Goal: Communication & Community: Answer question/provide support

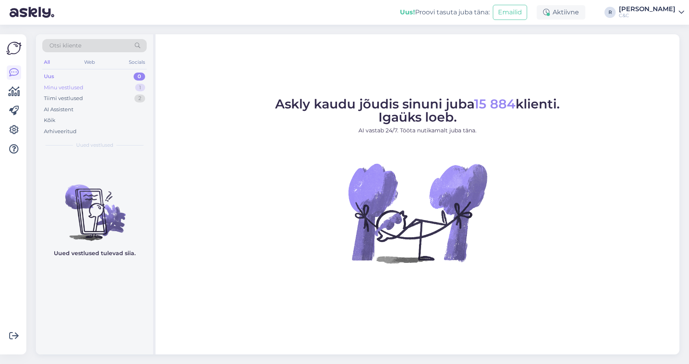
click at [110, 90] on div "Minu vestlused 1" at bounding box center [94, 87] width 104 height 11
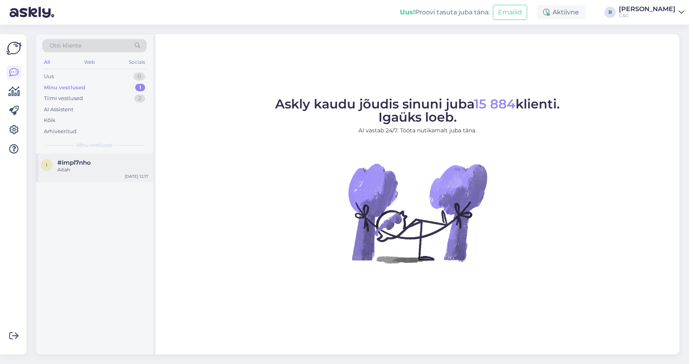
click at [83, 164] on span "#impl7nho" at bounding box center [73, 162] width 33 height 7
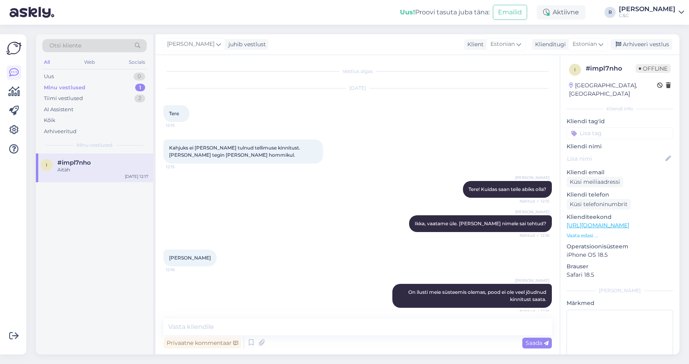
scroll to position [142, 0]
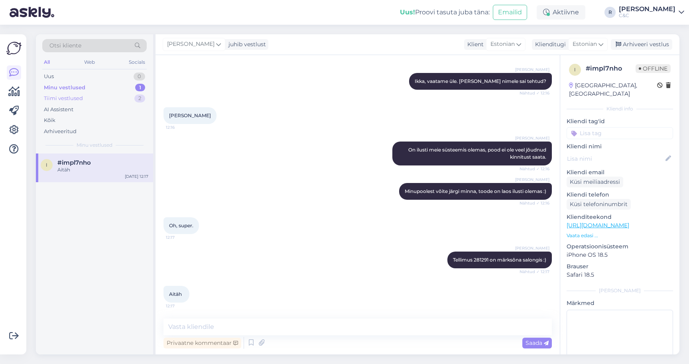
click at [109, 99] on div "Tiimi vestlused 2" at bounding box center [94, 98] width 104 height 11
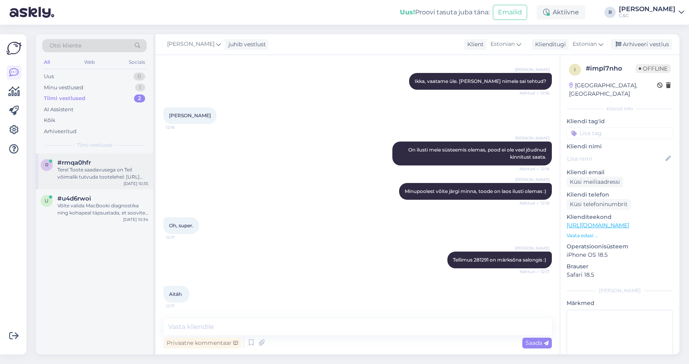
click at [92, 175] on div "Tere! Toote saadavusega on Teil võimalik tutvuda tootelehel: [URL][DOMAIN_NAME]" at bounding box center [102, 173] width 91 height 14
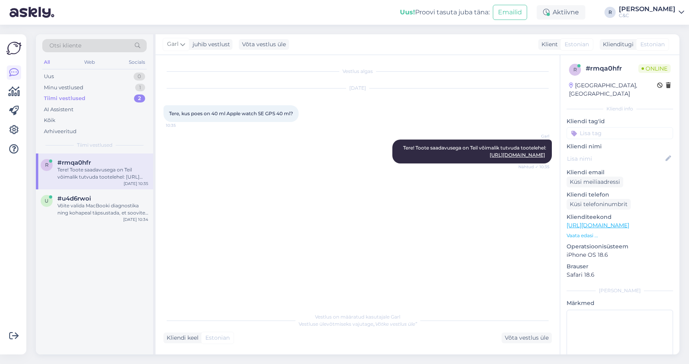
click at [681, 17] on link "[PERSON_NAME] C&C" at bounding box center [651, 12] width 65 height 13
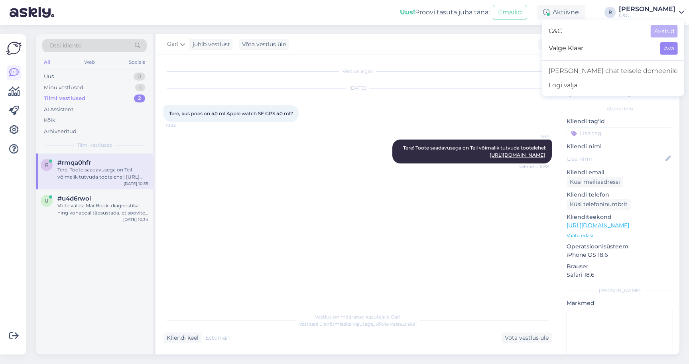
click at [662, 46] on button "Ava" at bounding box center [669, 48] width 18 height 12
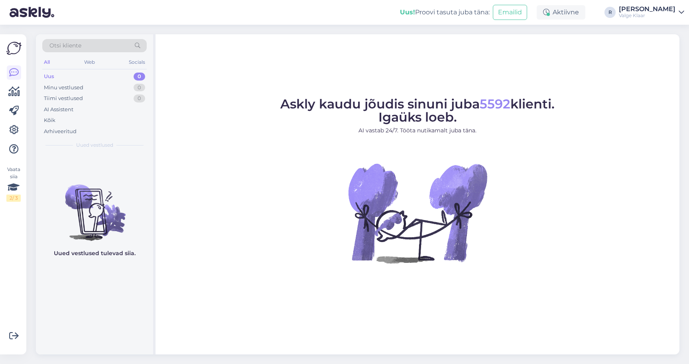
click at [672, 12] on div "[PERSON_NAME]" at bounding box center [647, 9] width 57 height 6
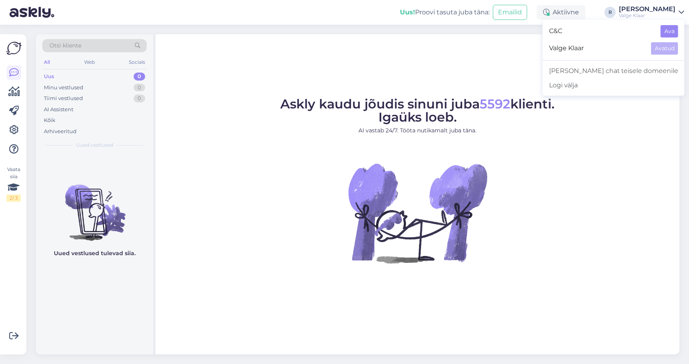
click at [665, 34] on button "Ava" at bounding box center [669, 31] width 18 height 12
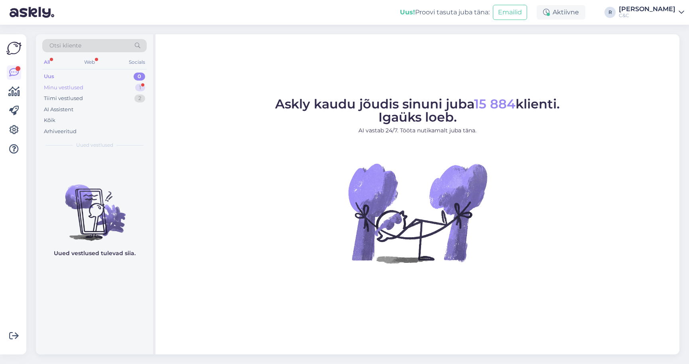
click at [133, 87] on div "Minu vestlused 1" at bounding box center [94, 87] width 104 height 11
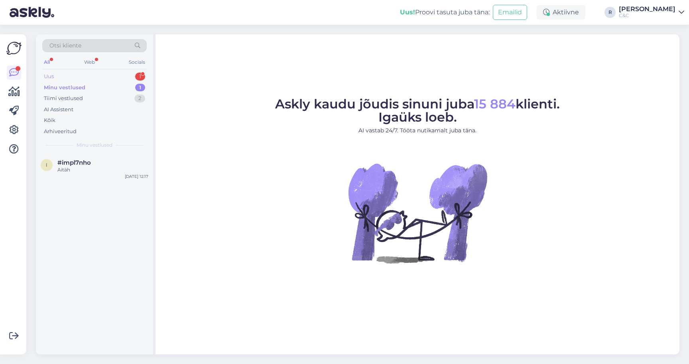
click at [125, 79] on div "Uus 1" at bounding box center [94, 76] width 104 height 11
click at [93, 163] on div "#1eriuxuc 1" at bounding box center [102, 162] width 91 height 7
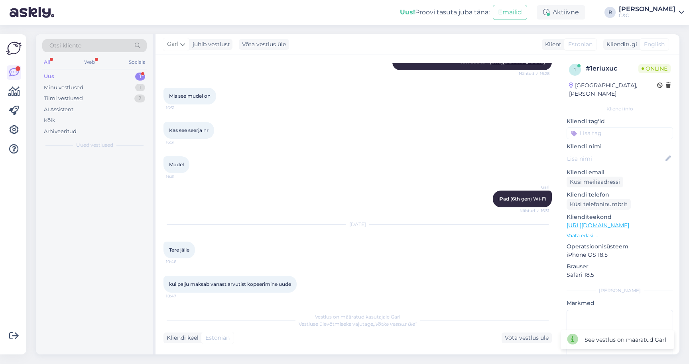
scroll to position [2331, 0]
click at [355, 332] on div "Kliendi keel Estonian Võta vestlus üle" at bounding box center [357, 337] width 388 height 11
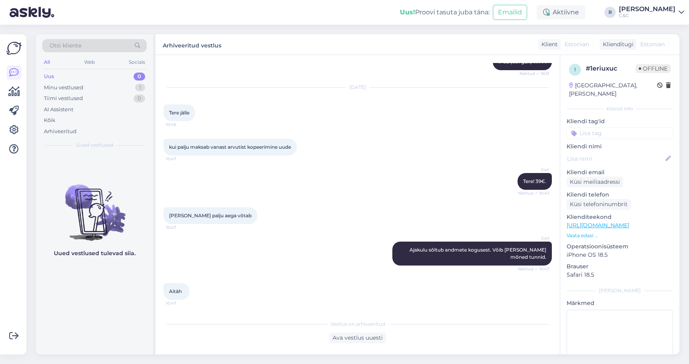
scroll to position [2461, 0]
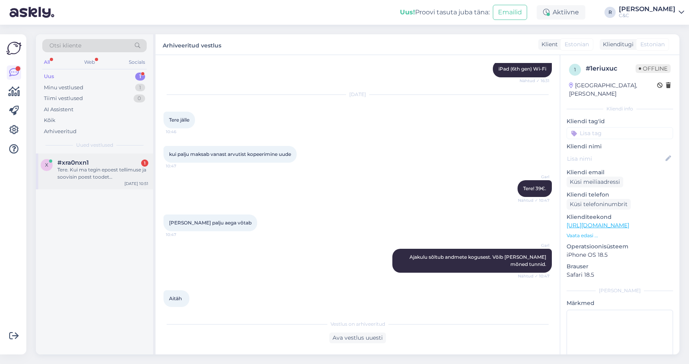
click at [128, 159] on div "#xra0nxn1 1" at bounding box center [102, 162] width 91 height 7
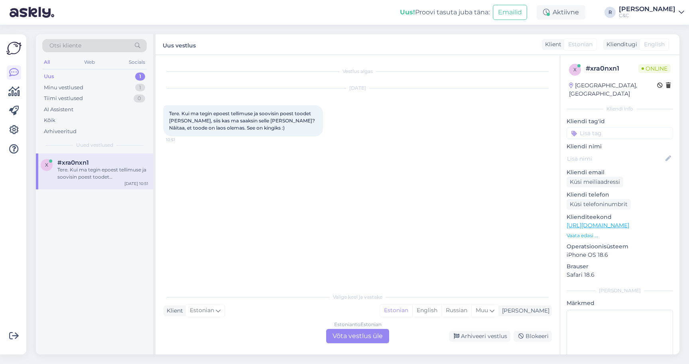
click at [363, 329] on div "Estonian to Estonian Võta vestlus üle" at bounding box center [357, 336] width 63 height 14
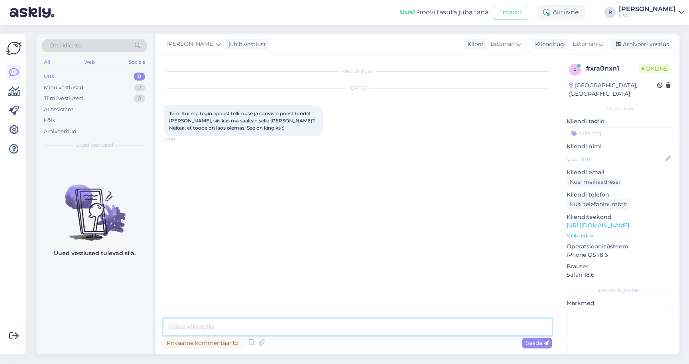
click at [281, 325] on textarea at bounding box center [357, 326] width 388 height 17
type textarea "Tere!"
type textarea "Öelge tellimuse number, vaatan igaksjuhuks üle."
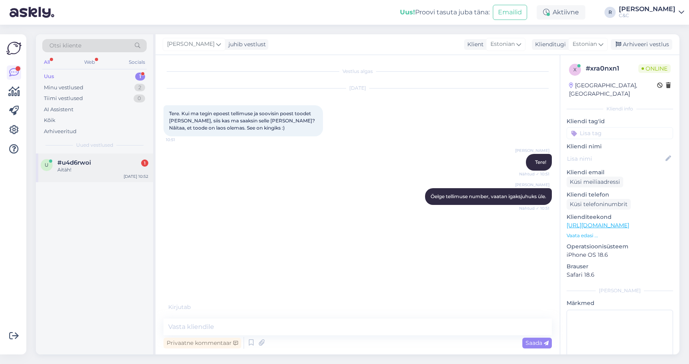
click at [130, 166] on div "Aitäh!" at bounding box center [102, 169] width 91 height 7
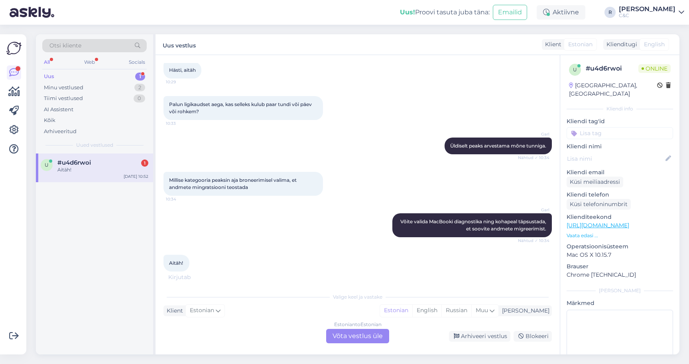
scroll to position [198, 0]
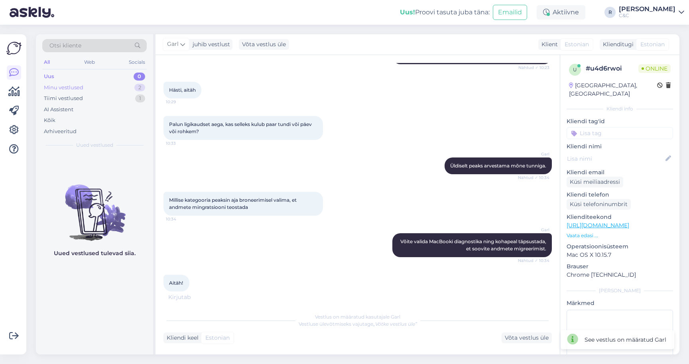
click at [115, 83] on div "Minu vestlused 2" at bounding box center [94, 87] width 104 height 11
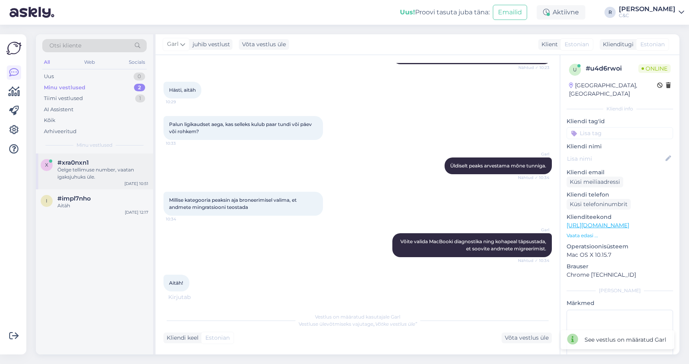
click at [98, 166] on div "Öelge tellimuse number, vaatan igaksjuhuks üle." at bounding box center [102, 173] width 91 height 14
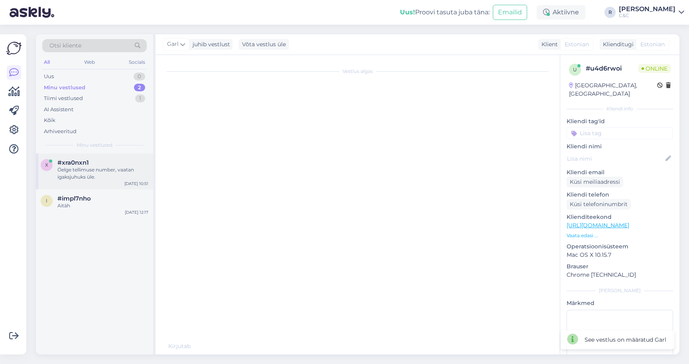
scroll to position [0, 0]
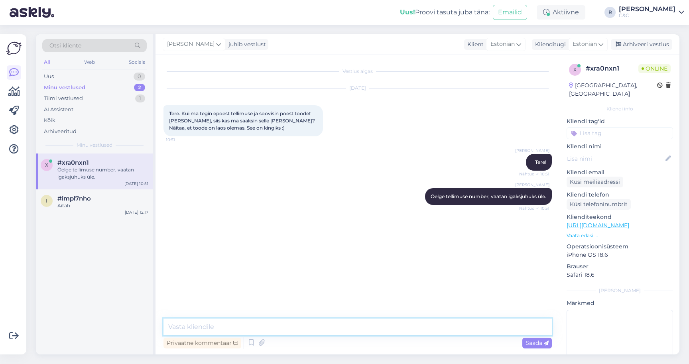
click at [312, 327] on textarea at bounding box center [357, 326] width 388 height 17
type textarea "Muidu jah, kui"
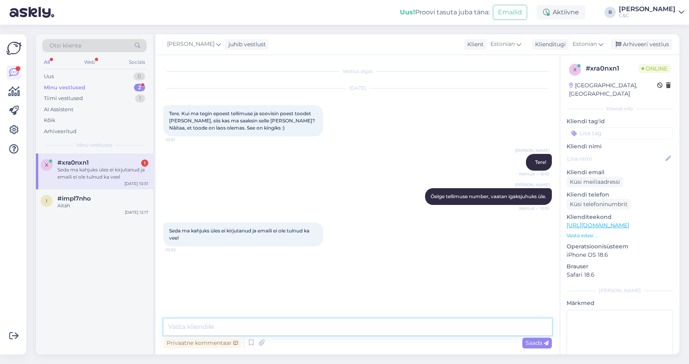
click at [257, 325] on textarea at bounding box center [357, 326] width 388 height 17
type textarea "[PERSON_NAME] nimele?"
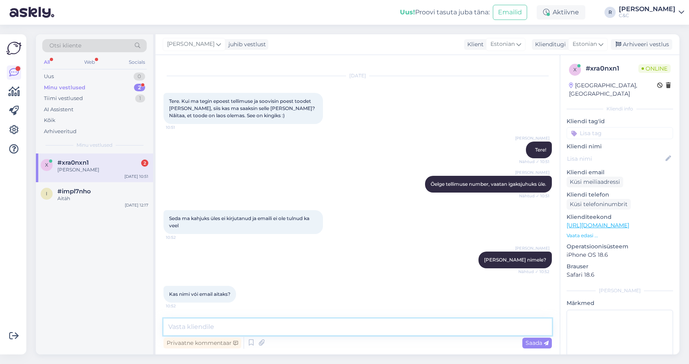
scroll to position [47, 0]
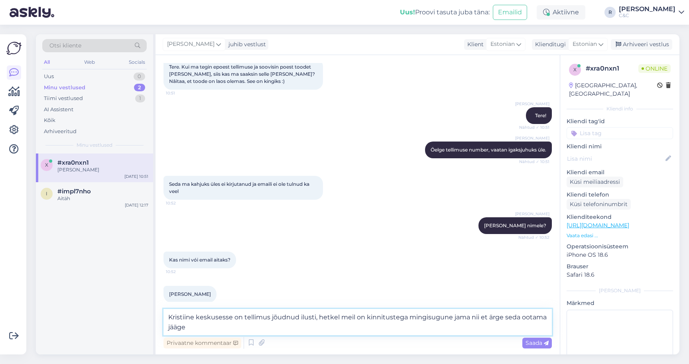
type textarea "Kristiine keskusesse on tellimus jõudnud ilusti, hetkel meil on kinnitustega mi…"
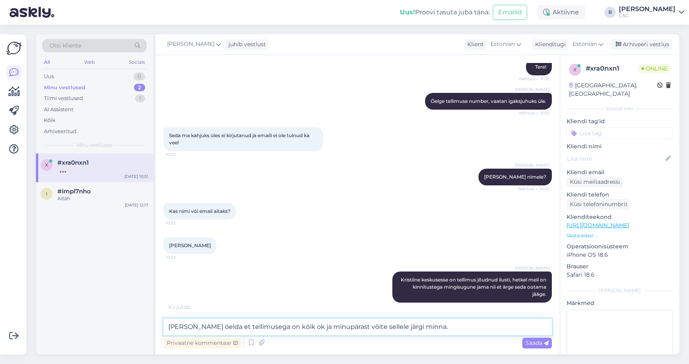
type textarea "[PERSON_NAME] öelda et tellimusega on kõik ok ja minupärast võite sellele järgi…"
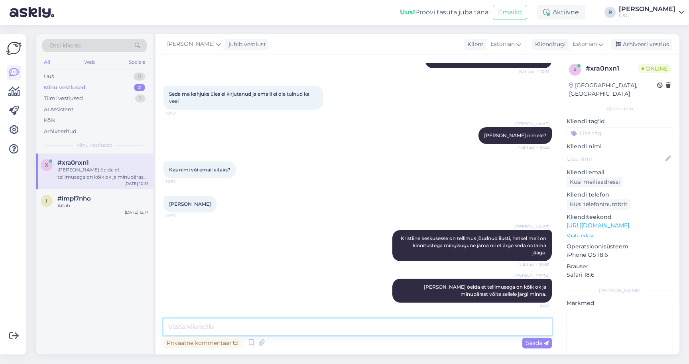
click at [347, 322] on textarea at bounding box center [357, 326] width 388 height 17
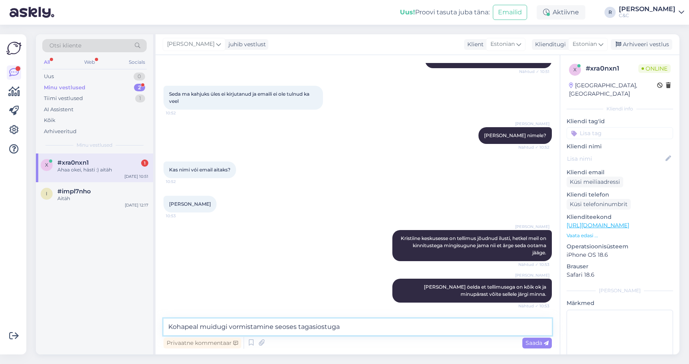
scroll to position [171, 0]
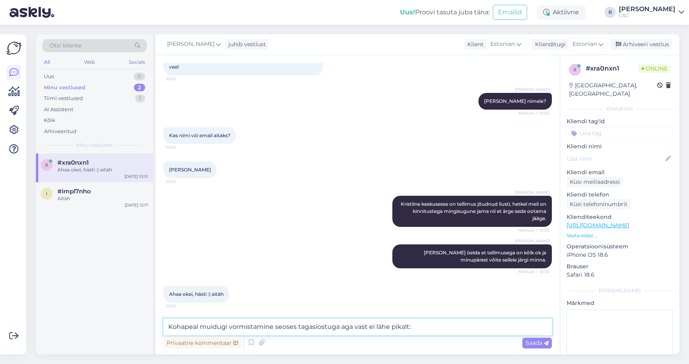
type textarea "Kohapeal muidugi vormistamine seoses tagasiostuga aga vast ei lähe pikalt:)"
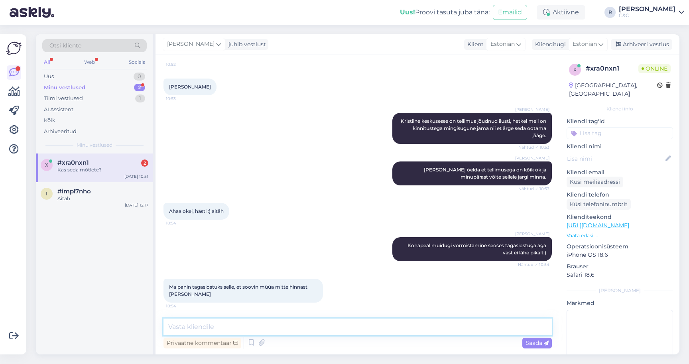
scroll to position [288, 0]
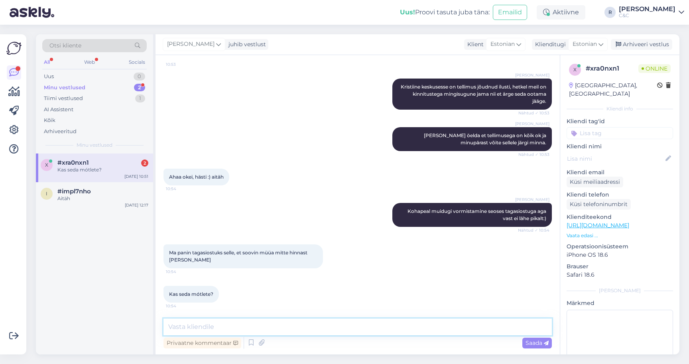
click at [265, 327] on textarea at bounding box center [357, 326] width 388 height 17
type textarea "Aa okei."
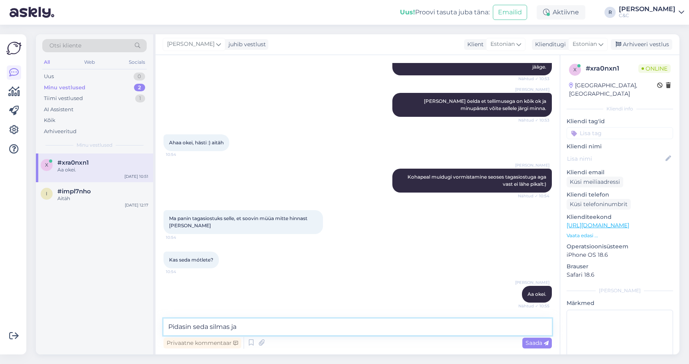
type textarea "Pidasin seda silmas jah"
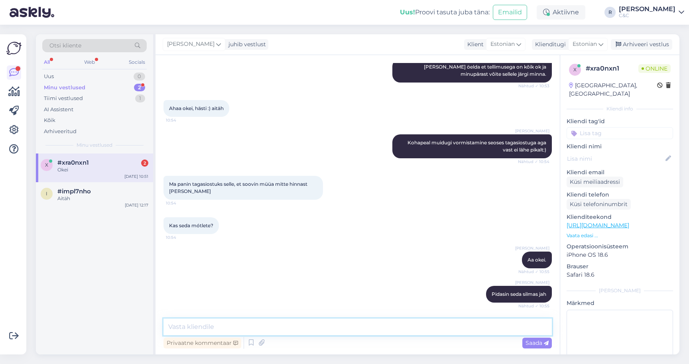
scroll to position [425, 0]
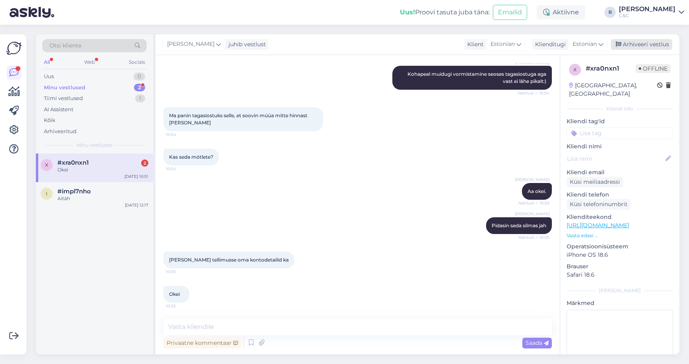
click at [638, 40] on div "Arhiveeri vestlus" at bounding box center [641, 44] width 61 height 11
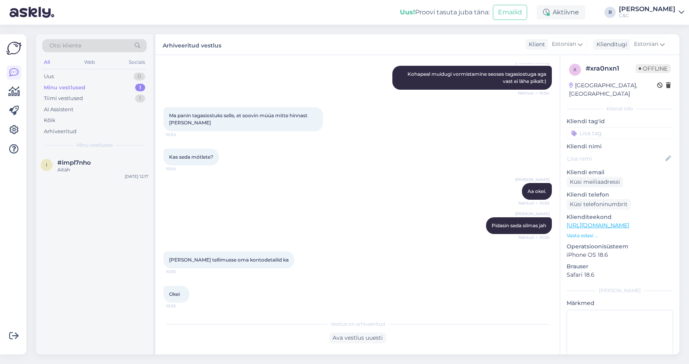
click at [123, 84] on div "Minu vestlused 1" at bounding box center [94, 87] width 104 height 11
click at [102, 159] on div "#impl7nho" at bounding box center [102, 162] width 91 height 7
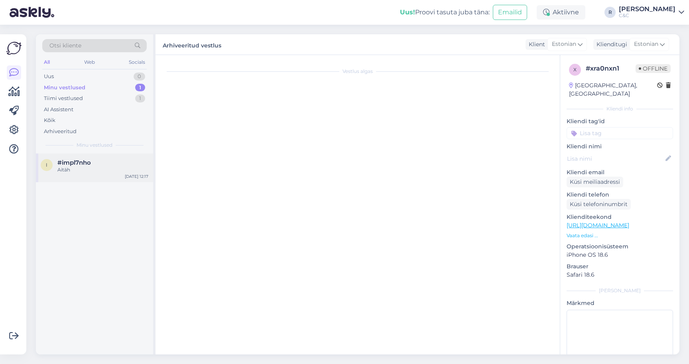
scroll to position [142, 0]
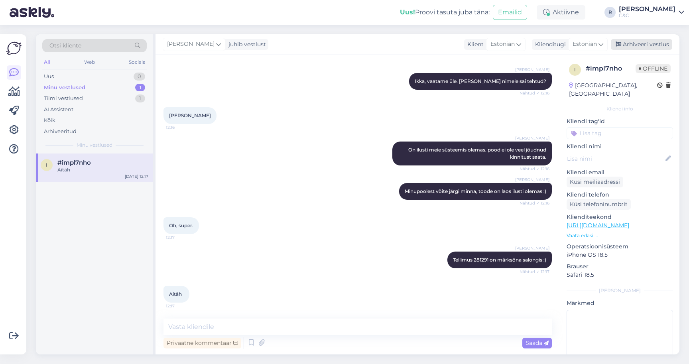
click at [652, 40] on div "Arhiveeri vestlus" at bounding box center [641, 44] width 61 height 11
